Goal: Download file/media

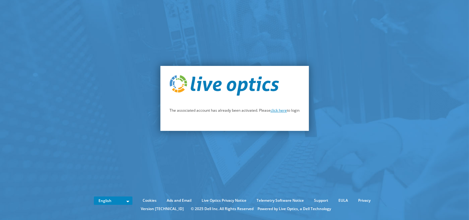
click at [277, 111] on link "click here" at bounding box center [279, 109] width 16 height 5
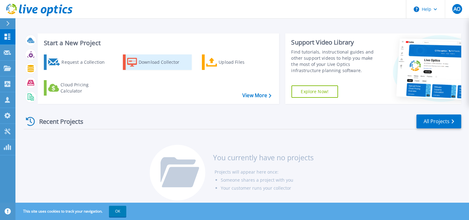
click at [146, 64] on div "Download Collector" at bounding box center [163, 62] width 49 height 12
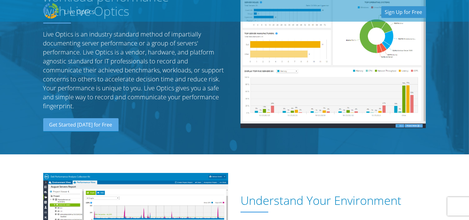
scroll to position [32, 0]
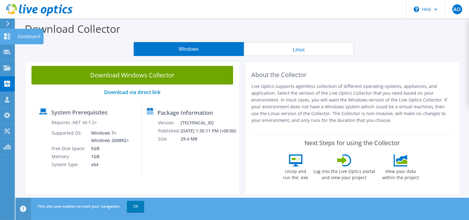
click at [7, 40] on div at bounding box center [6, 37] width 7 height 7
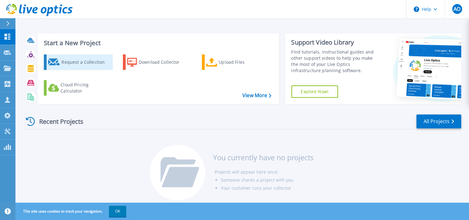
click at [81, 62] on div "Request a Collection" at bounding box center [85, 62] width 49 height 12
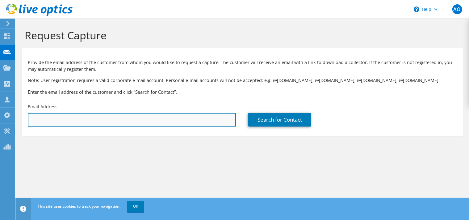
click at [96, 123] on input "text" at bounding box center [132, 120] width 208 height 14
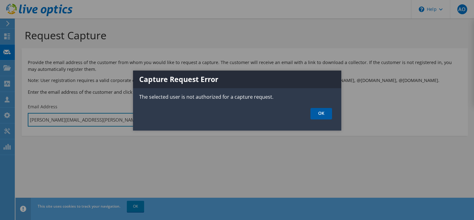
type input "[PERSON_NAME][EMAIL_ADDRESS][PERSON_NAME][DOMAIN_NAME]"
click at [318, 116] on link "OK" at bounding box center [322, 113] width 22 height 11
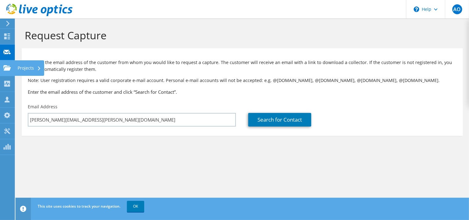
click at [9, 71] on div at bounding box center [6, 68] width 7 height 7
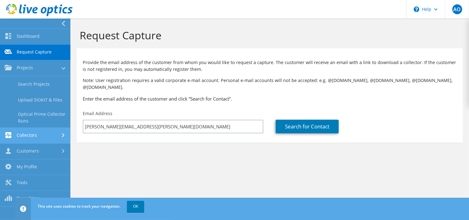
click at [32, 138] on link "Collectors" at bounding box center [35, 136] width 70 height 16
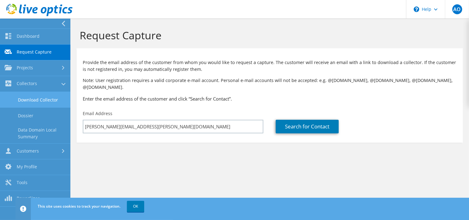
click at [31, 102] on link "Download Collector" at bounding box center [35, 100] width 70 height 16
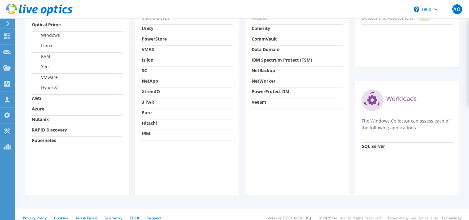
scroll to position [268, 0]
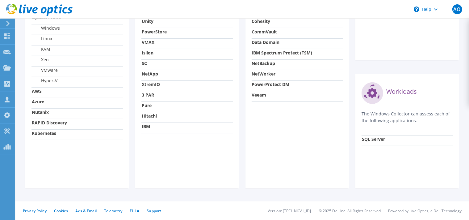
click at [152, 84] on strong "XtremIO" at bounding box center [151, 84] width 18 height 6
click at [152, 83] on strong "XtremIO" at bounding box center [151, 84] width 18 height 6
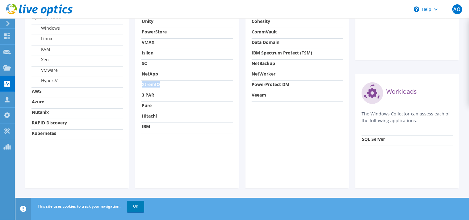
click at [148, 73] on strong "NetApp" at bounding box center [150, 74] width 16 height 6
click at [138, 208] on link "OK" at bounding box center [135, 205] width 17 height 11
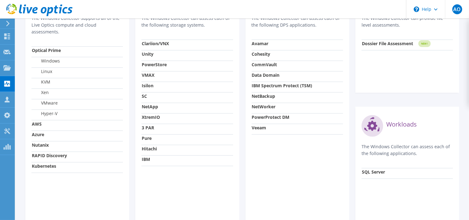
scroll to position [203, 0]
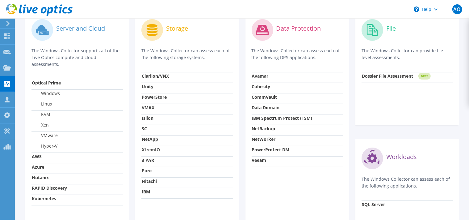
click at [149, 107] on strong "VMAX" at bounding box center [148, 107] width 13 height 6
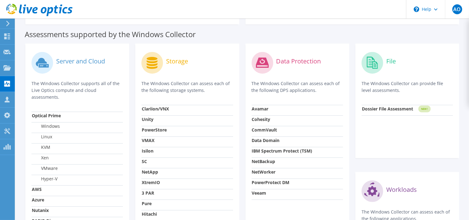
click at [156, 46] on div "Storage The Windows Collector can assess each of the following storage systems.…" at bounding box center [187, 165] width 104 height 242
click at [149, 27] on div "Assessments supported by the Windows Collector" at bounding box center [242, 32] width 435 height 15
click at [150, 64] on circle at bounding box center [152, 63] width 22 height 22
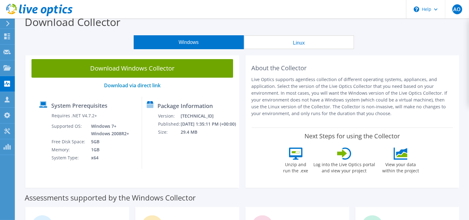
scroll to position [0, 0]
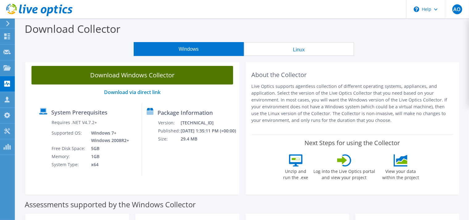
click at [150, 76] on link "Download Windows Collector" at bounding box center [132, 75] width 202 height 19
